Goal: Information Seeking & Learning: Find specific fact

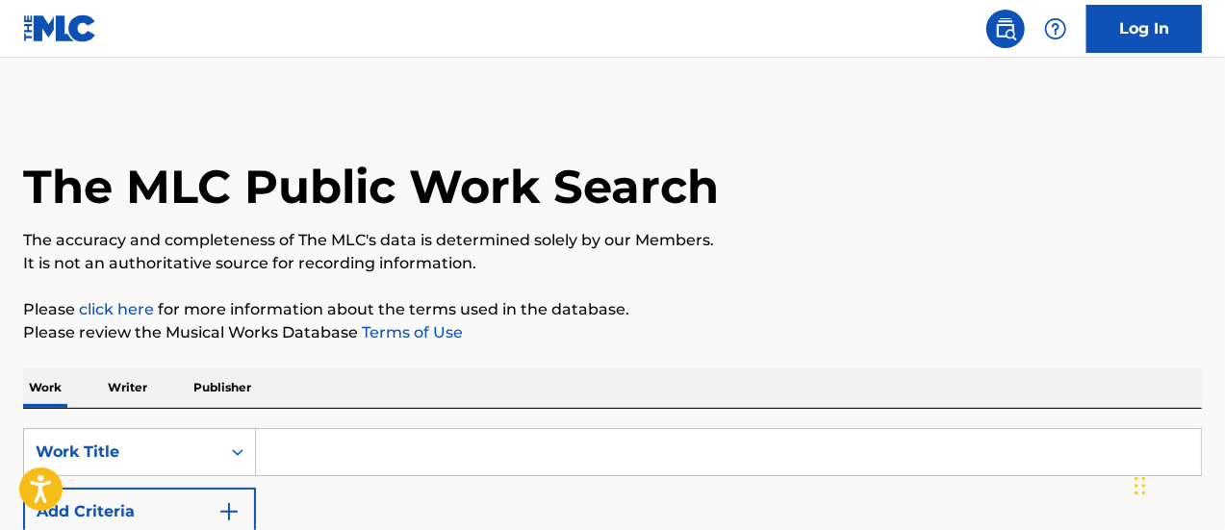
scroll to position [244, 0]
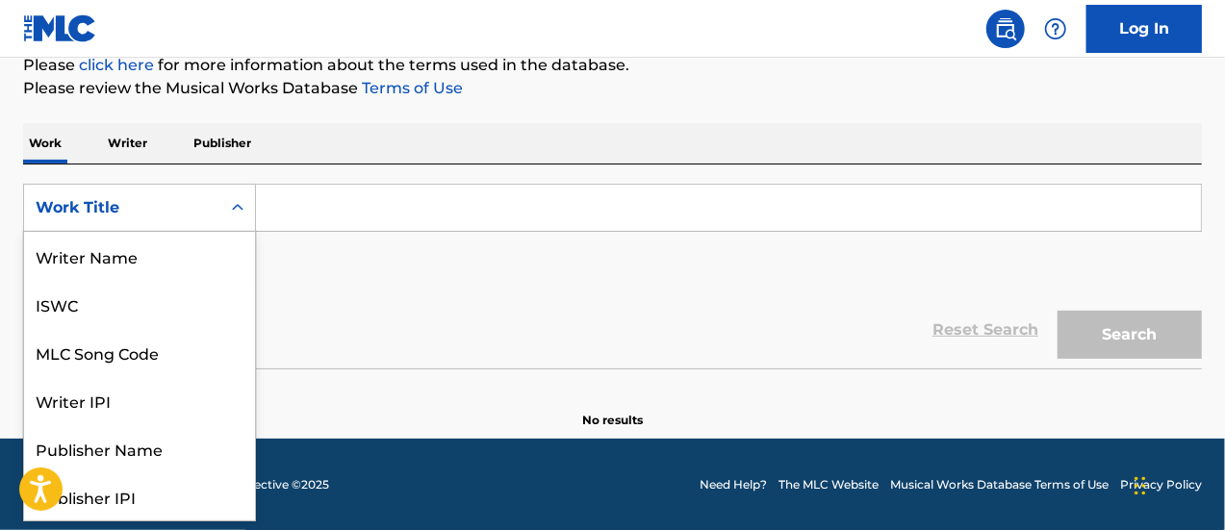
click at [185, 184] on div "Work Title" at bounding box center [139, 208] width 233 height 48
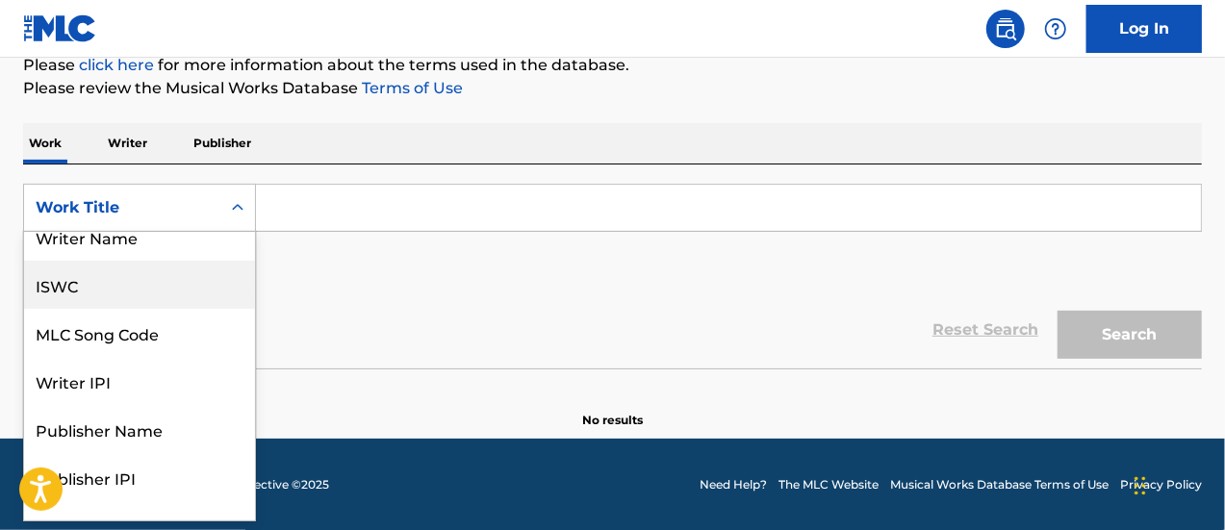
scroll to position [0, 0]
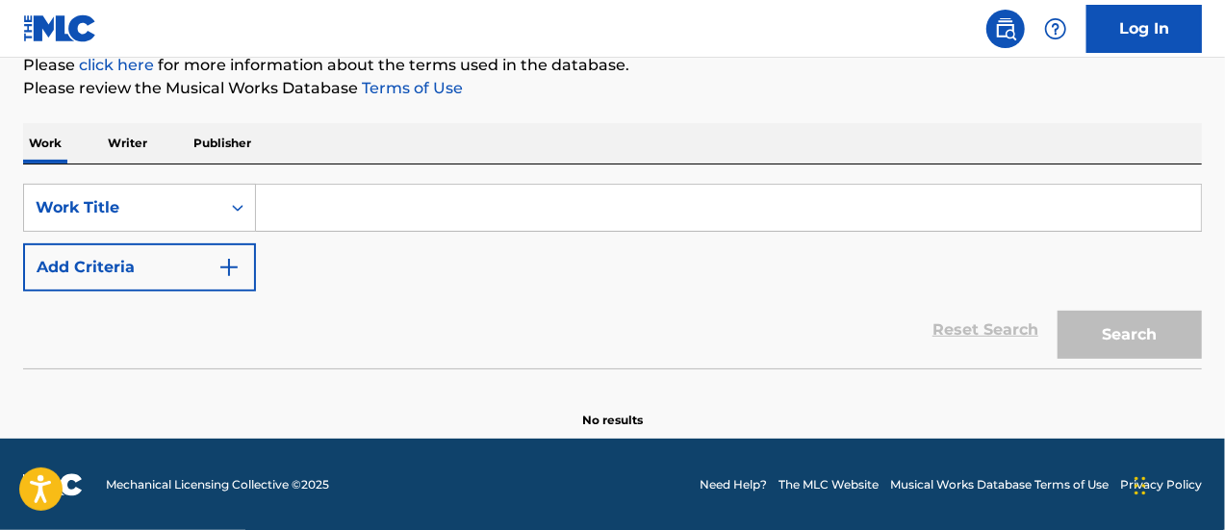
click at [141, 148] on p "Writer" at bounding box center [127, 143] width 51 height 40
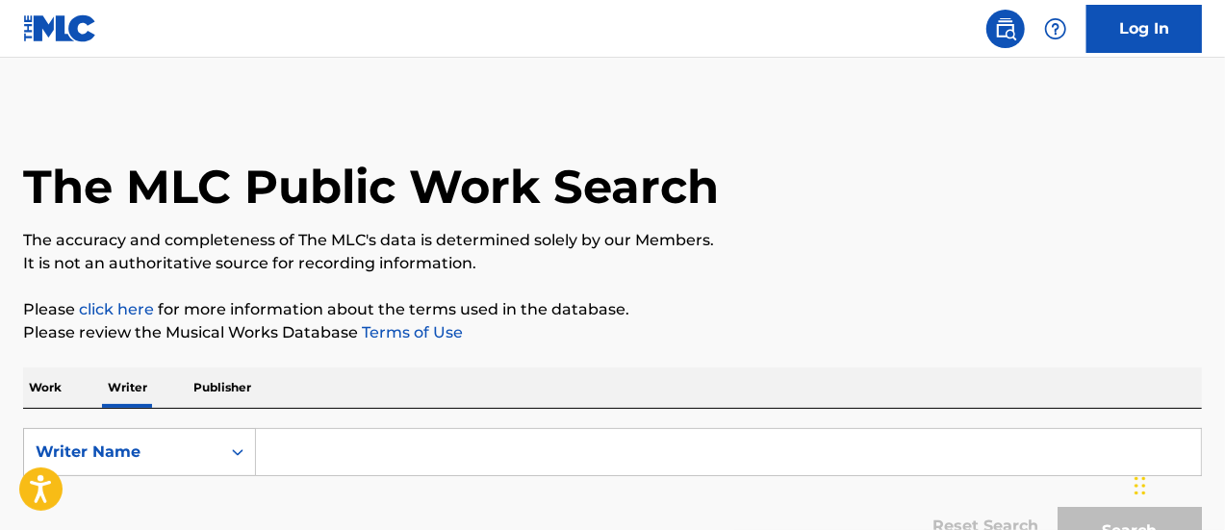
scroll to position [136, 0]
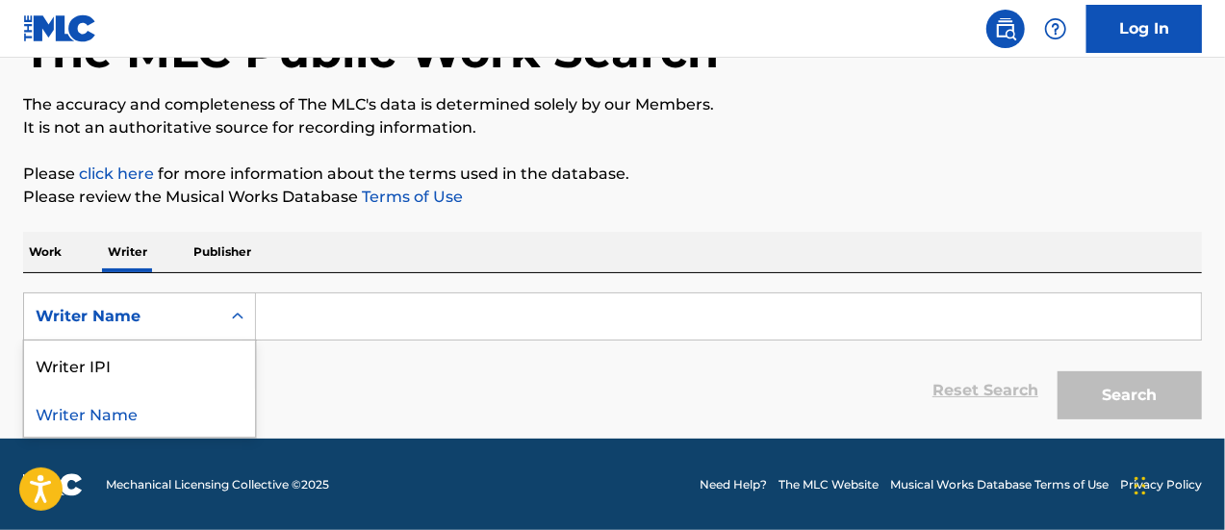
click at [196, 310] on div "Writer Name" at bounding box center [122, 316] width 173 height 23
click at [292, 311] on input "Search Form" at bounding box center [728, 316] width 945 height 46
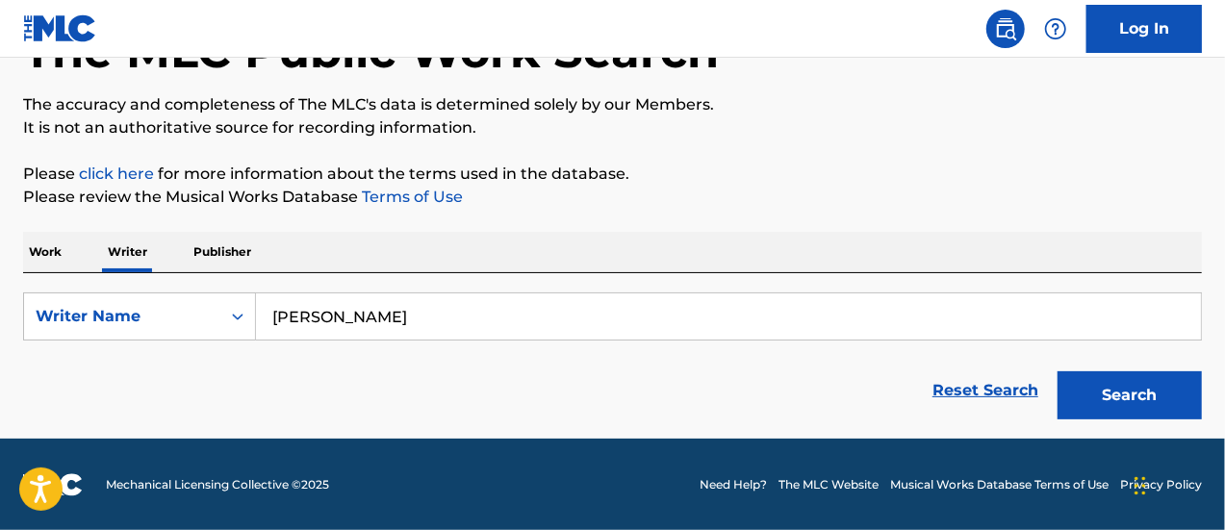
type input "[PERSON_NAME]"
click at [1057, 371] on button "Search" at bounding box center [1129, 395] width 144 height 48
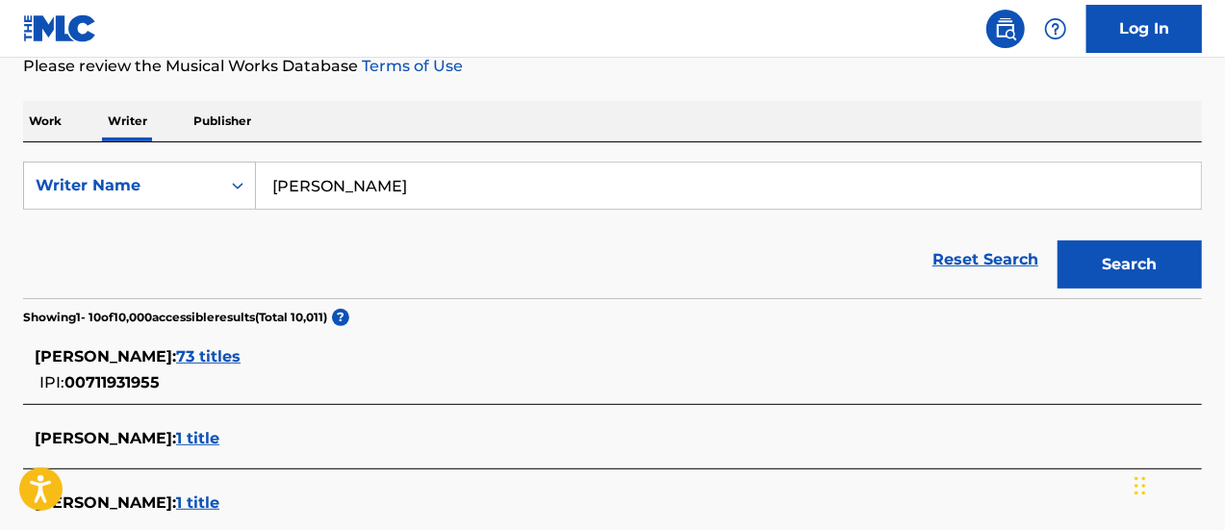
scroll to position [267, 0]
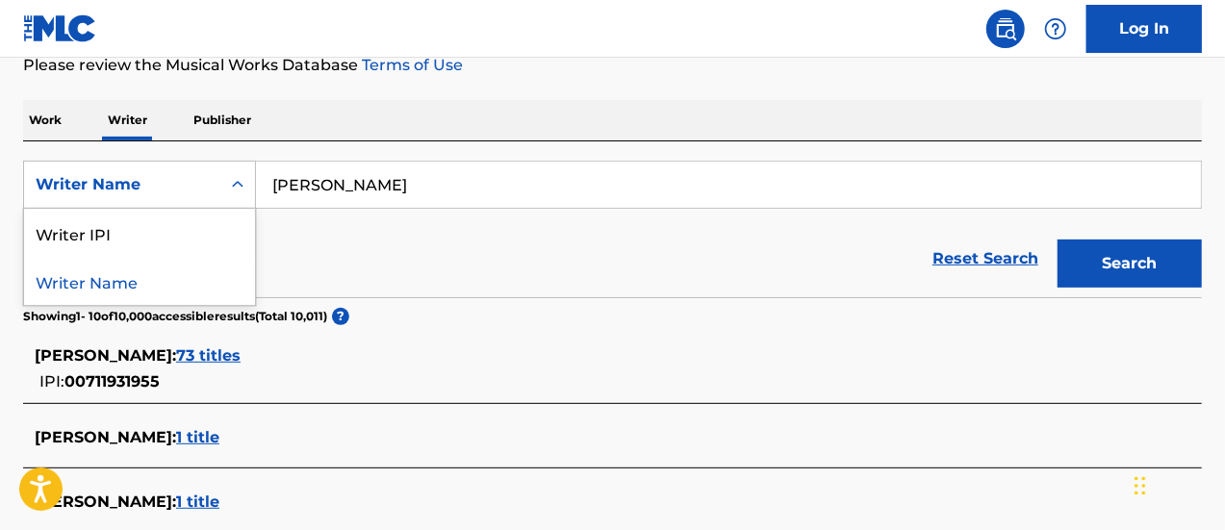
click at [140, 197] on div "Writer Name" at bounding box center [122, 184] width 196 height 37
click at [40, 130] on p "Work" at bounding box center [45, 120] width 44 height 40
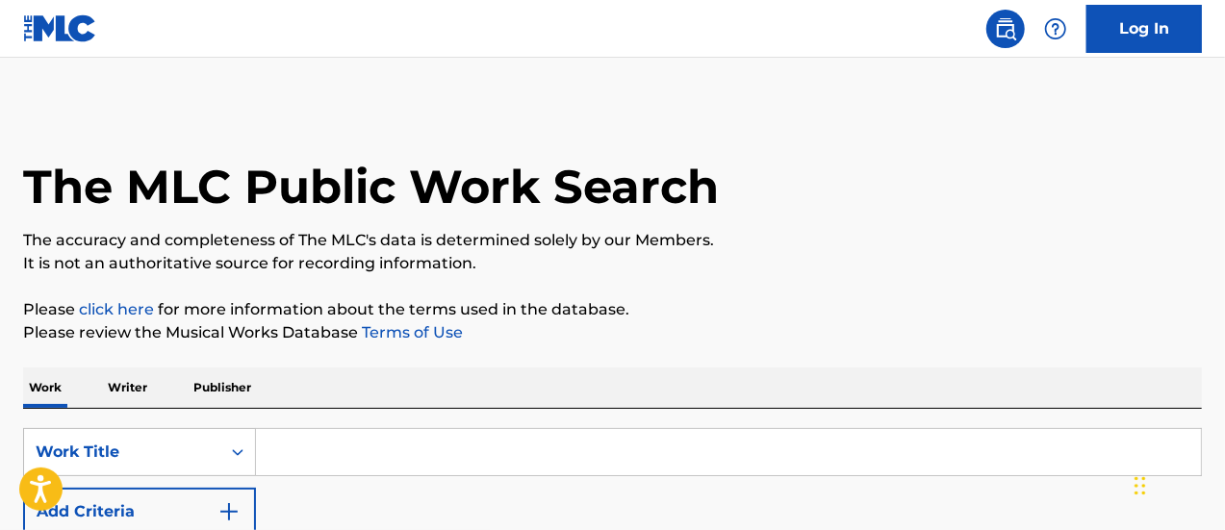
scroll to position [244, 0]
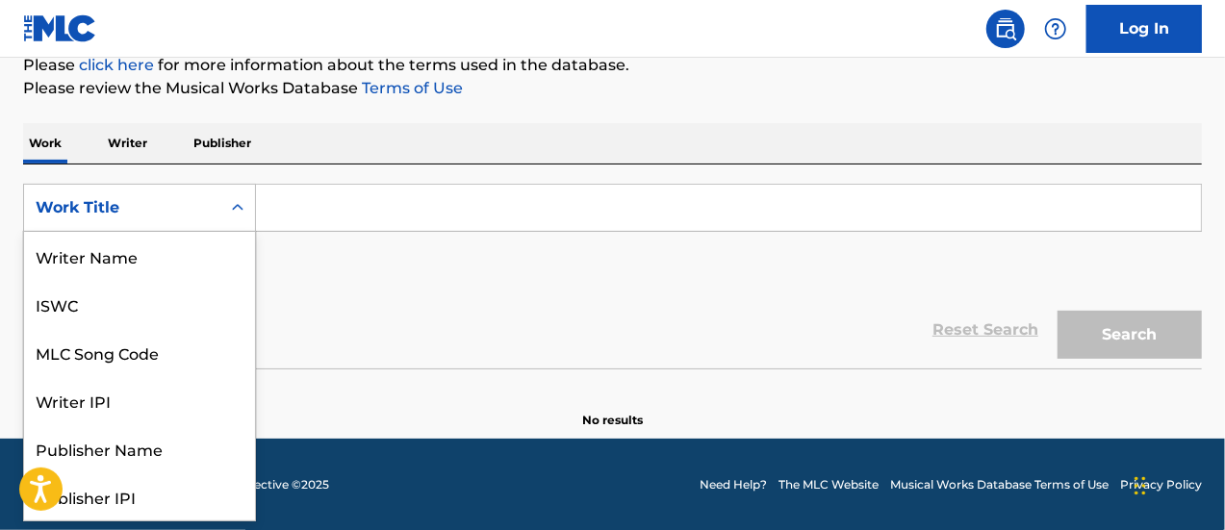
click at [112, 220] on div "Work Title" at bounding box center [122, 207] width 196 height 37
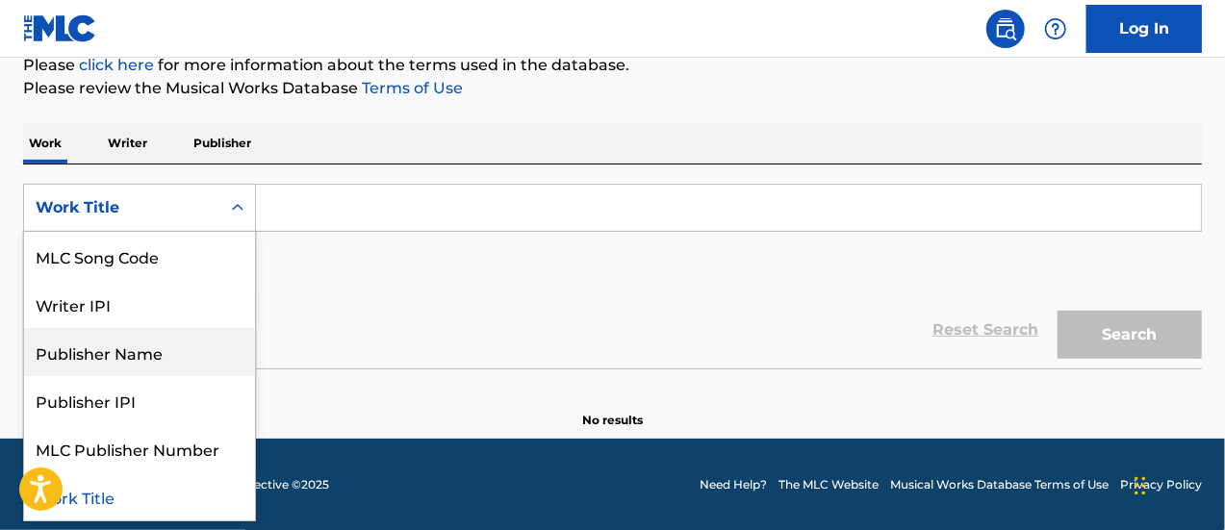
click at [130, 360] on div "Publisher Name" at bounding box center [139, 352] width 231 height 48
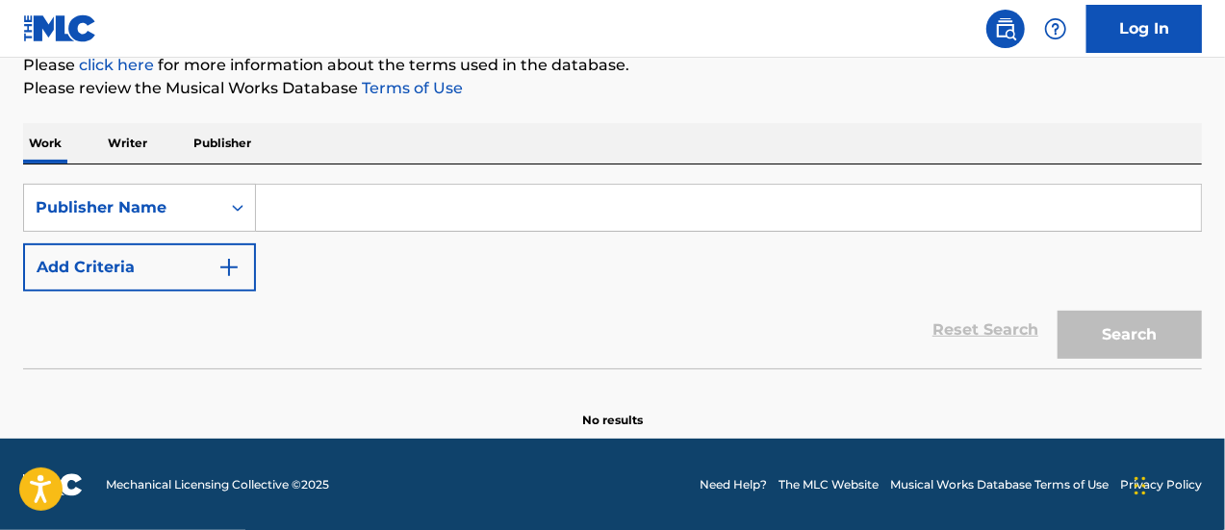
click at [323, 220] on input "Search Form" at bounding box center [728, 208] width 945 height 46
type input "d"
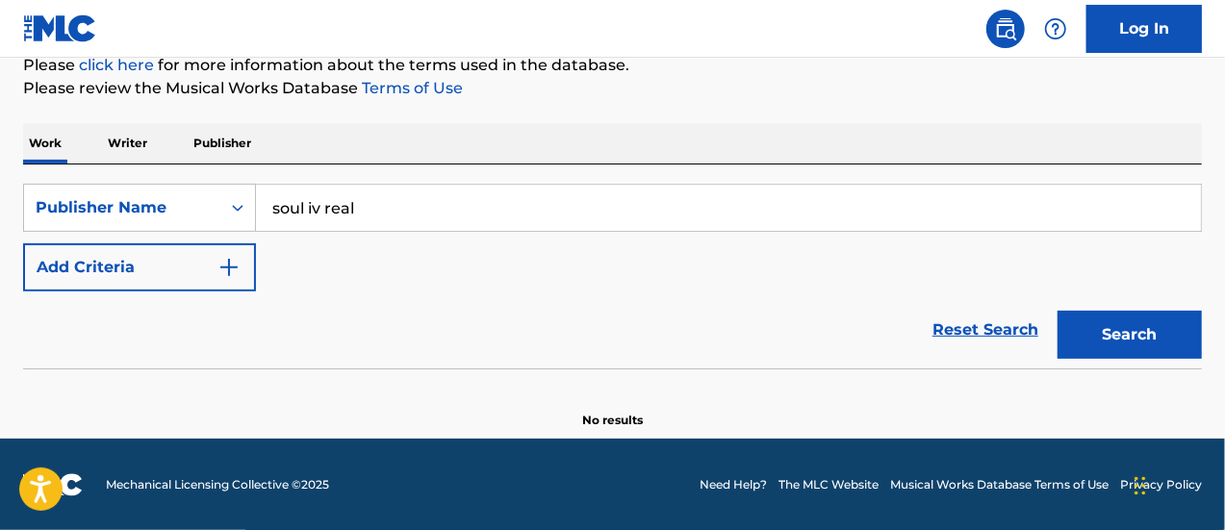
type input "soul iv real"
click at [1057, 311] on button "Search" at bounding box center [1129, 335] width 144 height 48
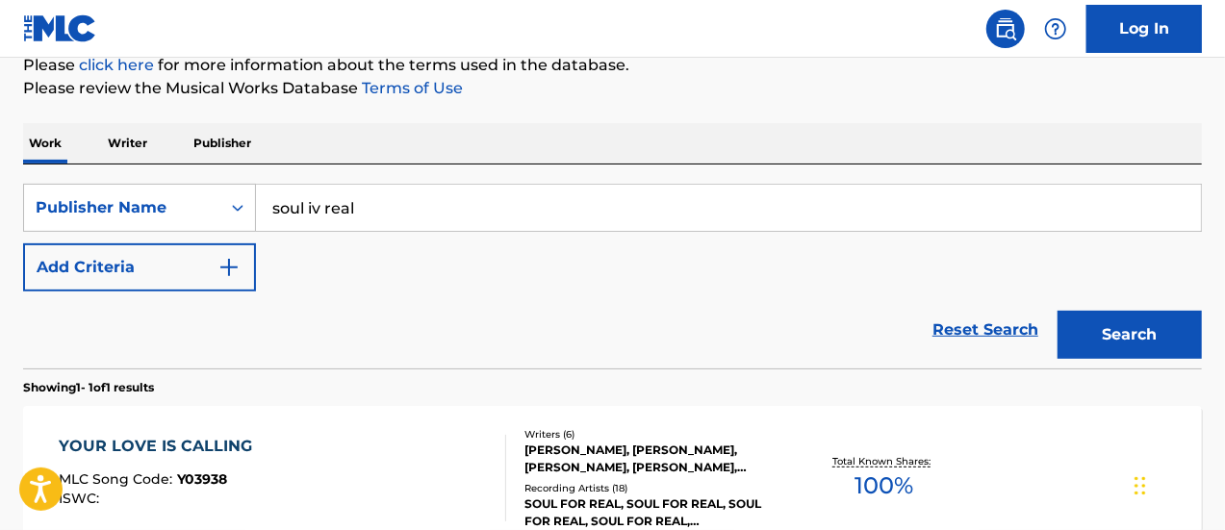
scroll to position [456, 0]
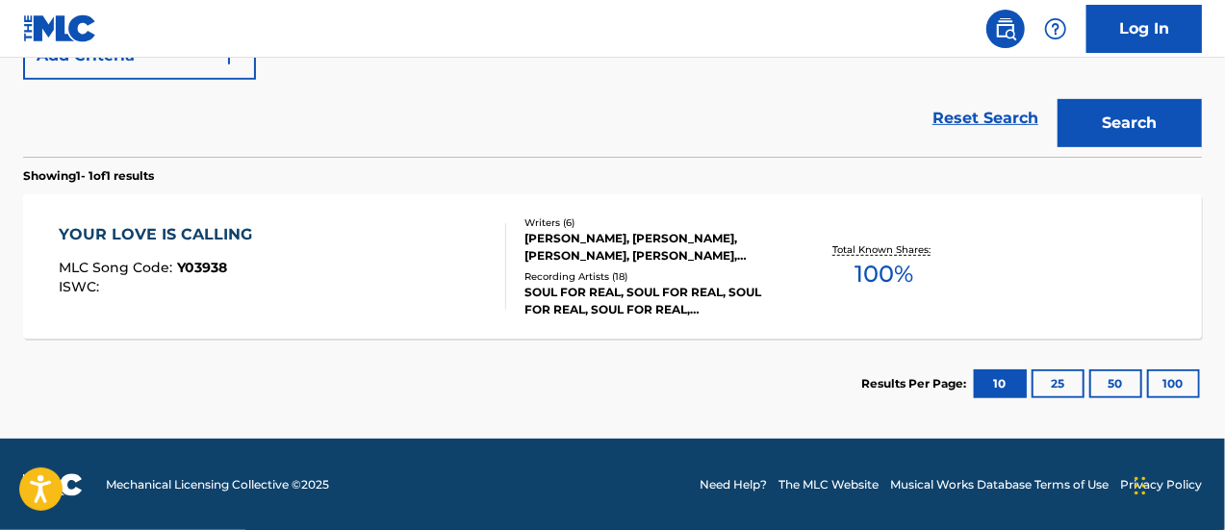
click at [265, 224] on div "YOUR LOVE IS CALLING MLC Song Code : Y03938 ISWC :" at bounding box center [283, 266] width 448 height 87
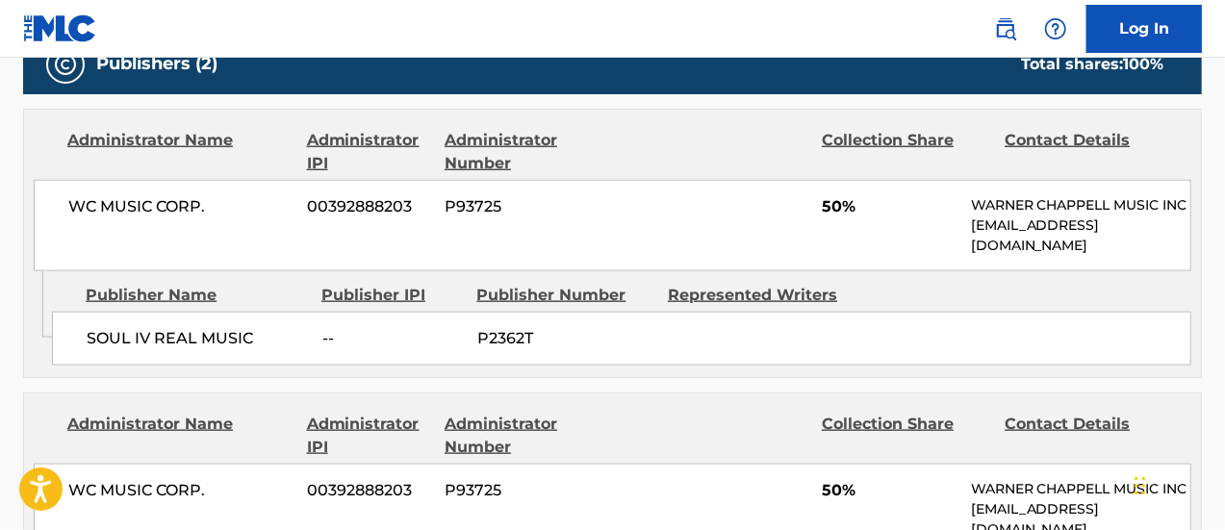
scroll to position [991, 0]
